Goal: Navigation & Orientation: Find specific page/section

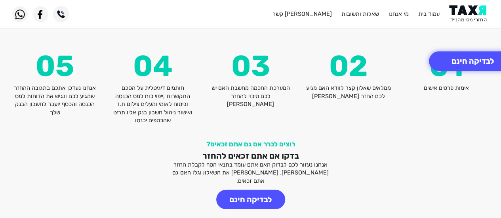
scroll to position [1005, 0]
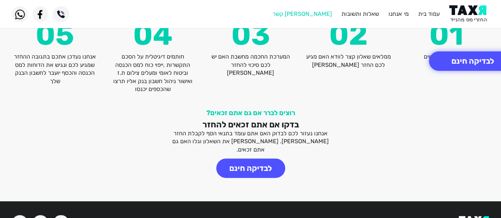
click at [327, 17] on link "[PERSON_NAME] קשר" at bounding box center [301, 13] width 59 height 7
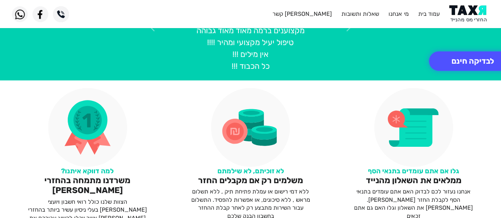
click at [424, 10] on li "עמוד בית" at bounding box center [429, 14] width 21 height 8
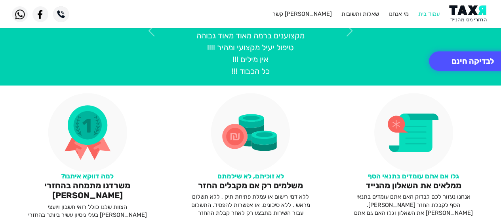
click at [422, 15] on link "עמוד בית" at bounding box center [429, 13] width 21 height 7
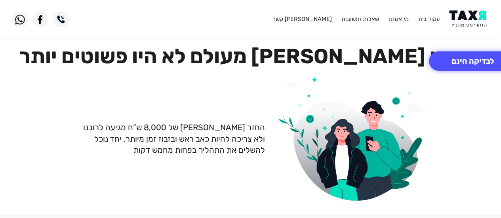
click at [400, 14] on div "עמוד בית מי אנחנו שאלות ותשובות [PERSON_NAME] קשר" at bounding box center [332, 19] width 326 height 18
click at [399, 23] on li "מי אנחנו" at bounding box center [399, 19] width 20 height 8
click at [405, 18] on link "מי אנחנו" at bounding box center [399, 18] width 20 height 7
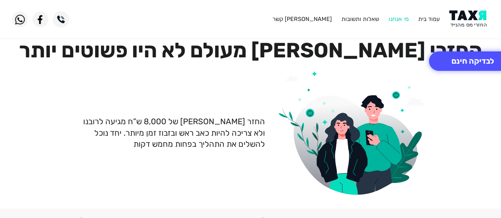
click at [393, 17] on link "מי אנחנו" at bounding box center [399, 18] width 20 height 7
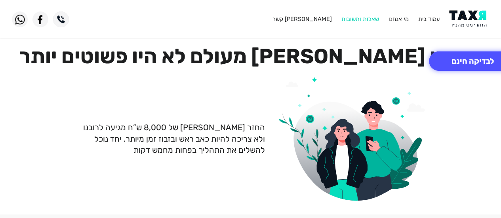
click at [362, 18] on link "שאלות ותשובות" at bounding box center [361, 18] width 38 height 7
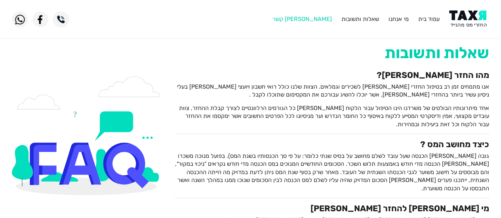
click at [323, 20] on link "[PERSON_NAME] קשר" at bounding box center [301, 18] width 59 height 7
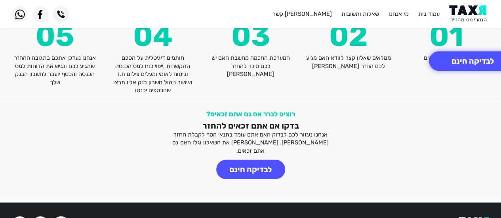
scroll to position [1003, 0]
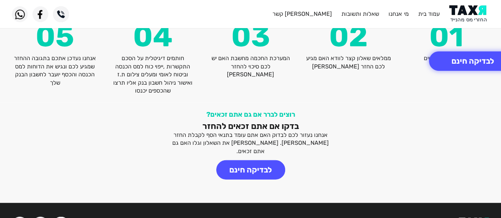
click at [63, 13] on img at bounding box center [61, 14] width 16 height 16
click at [21, 14] on img at bounding box center [20, 14] width 16 height 16
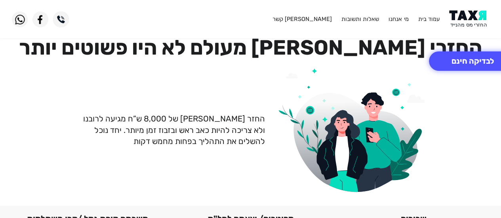
scroll to position [0, 0]
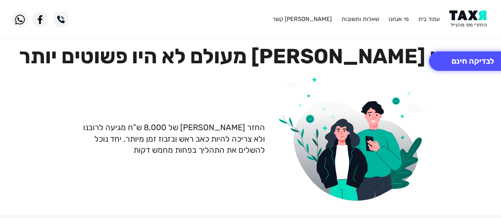
click at [62, 19] on img at bounding box center [61, 19] width 16 height 16
click at [19, 21] on img at bounding box center [20, 19] width 16 height 16
